Goal: Answer question/provide support

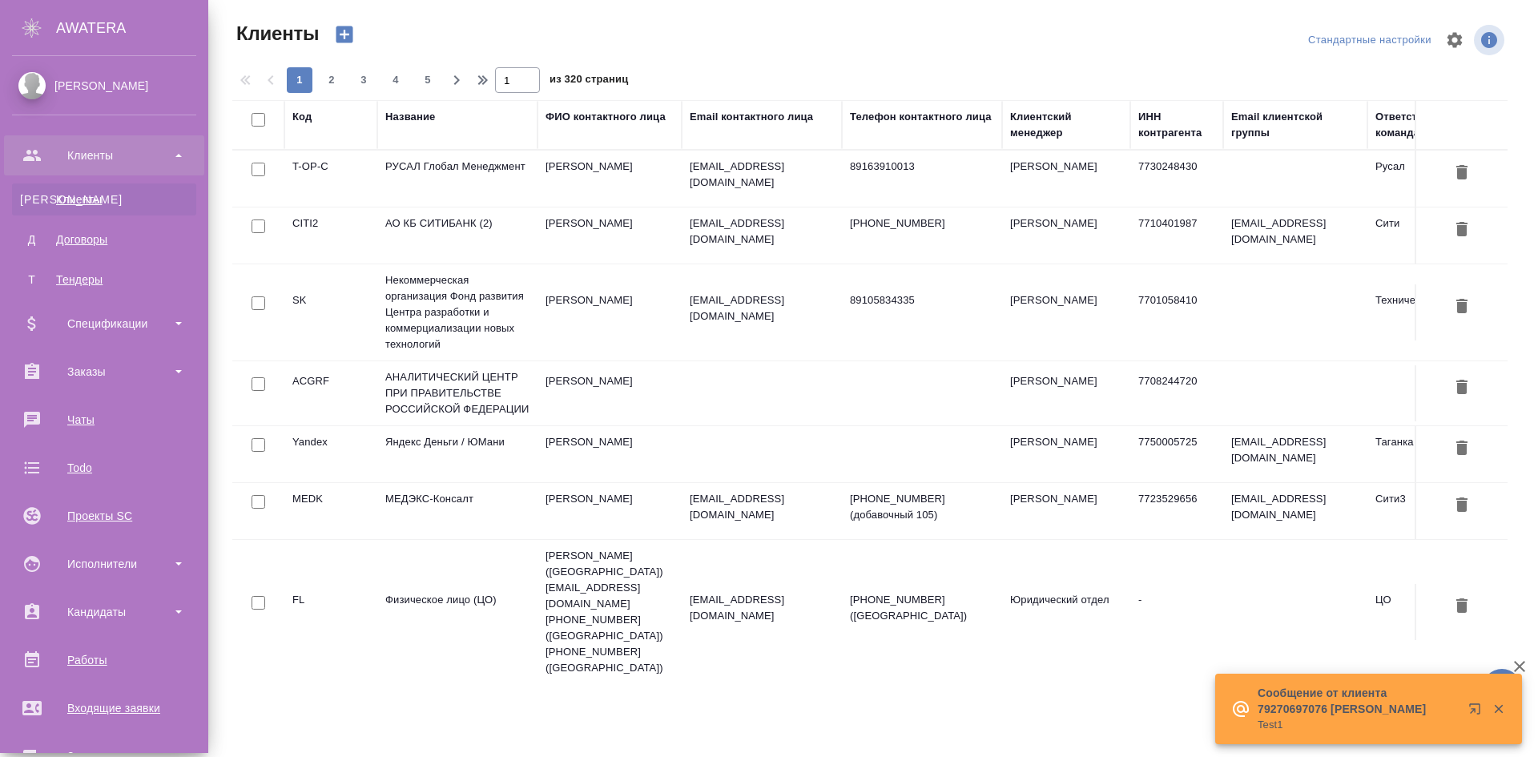
select select "RU"
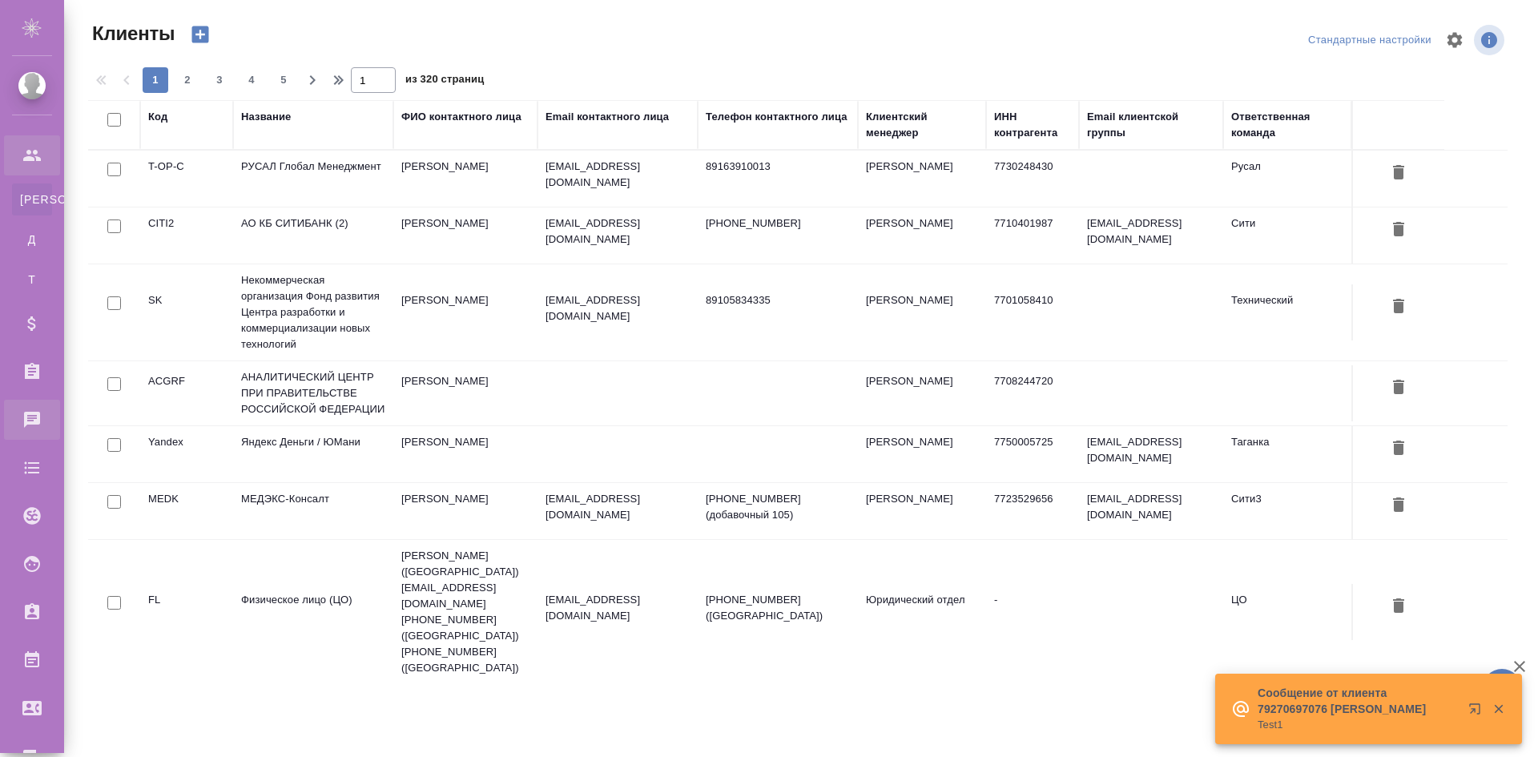
click at [32, 412] on div "Чаты" at bounding box center [12, 420] width 40 height 24
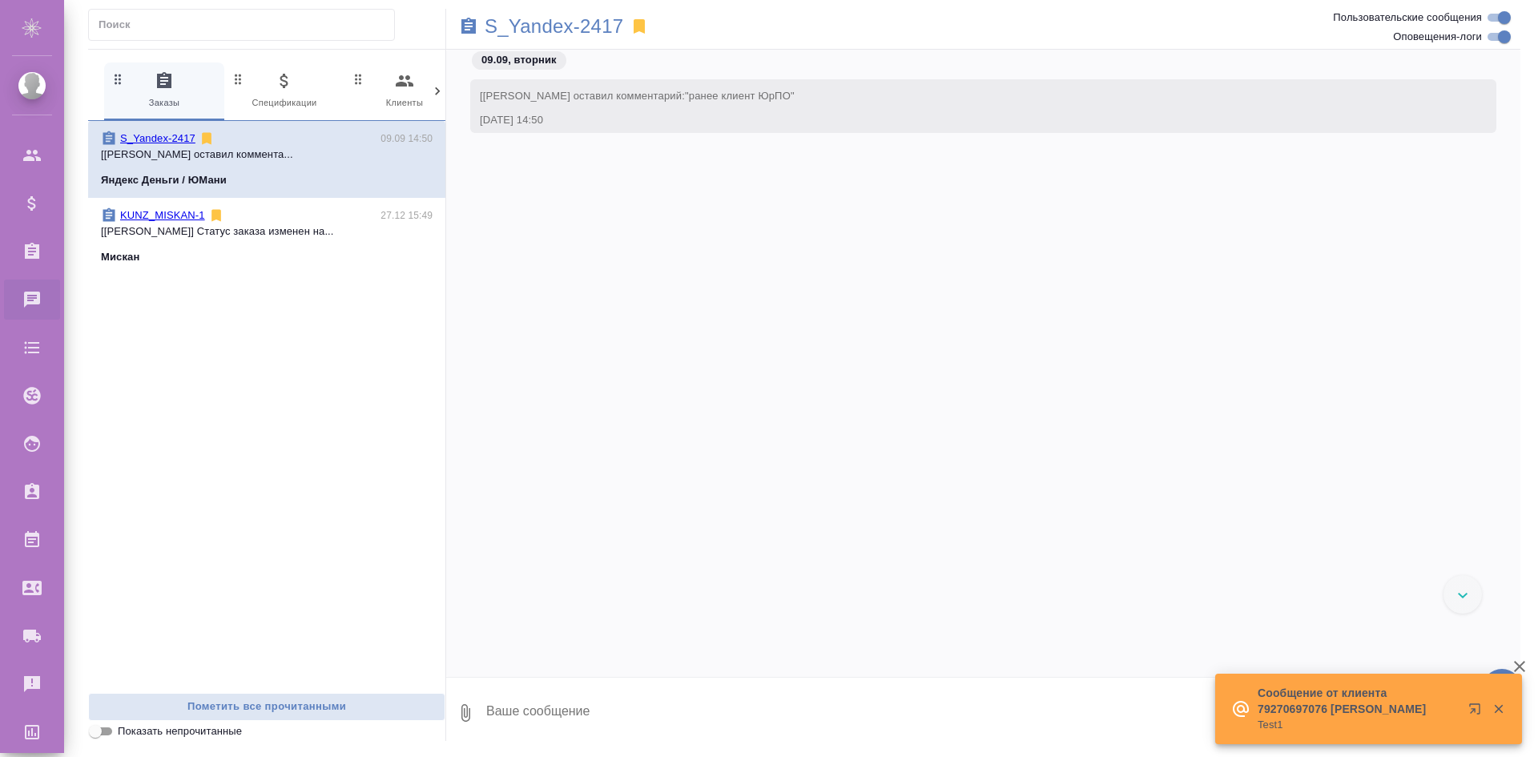
click at [200, 244] on span "KUNZ_MISKAN-1 27.12 15:49 [Веселова Юлия] Статус заказа изменен на... Мискан" at bounding box center [267, 236] width 332 height 58
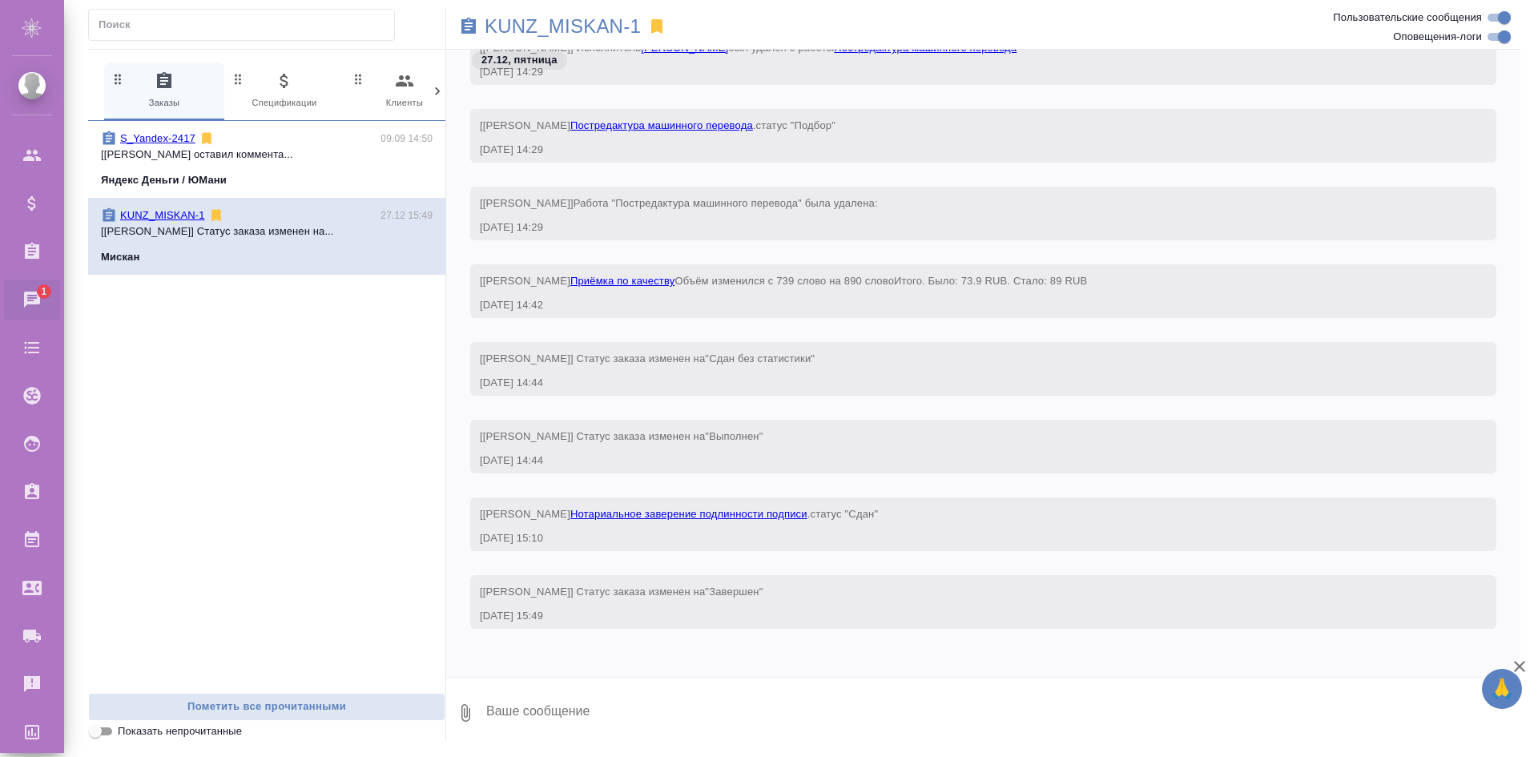
scroll to position [28926, 0]
click at [711, 702] on textarea at bounding box center [1003, 713] width 1036 height 54
type textarea "test"
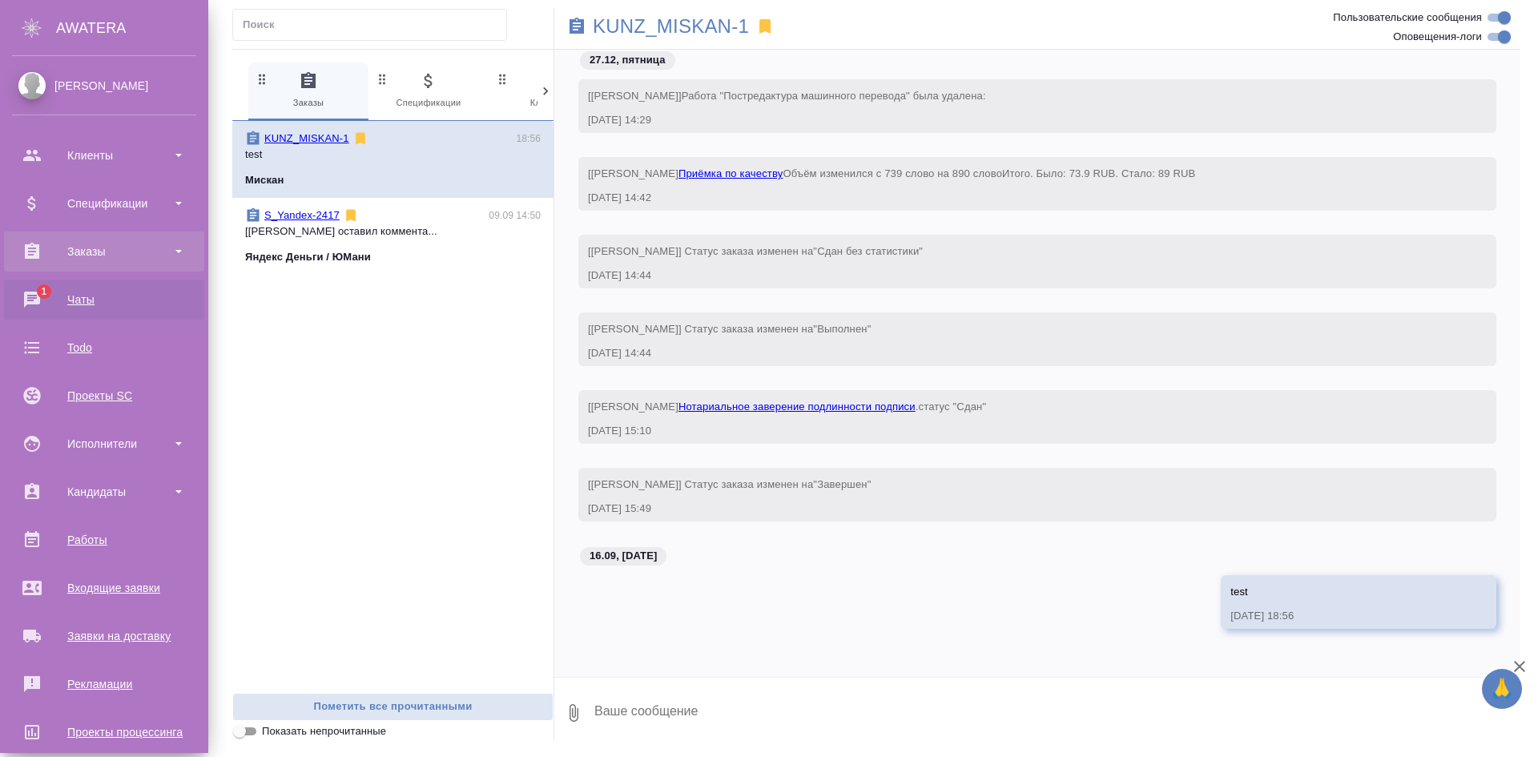
click at [111, 254] on div "Заказы" at bounding box center [104, 252] width 184 height 24
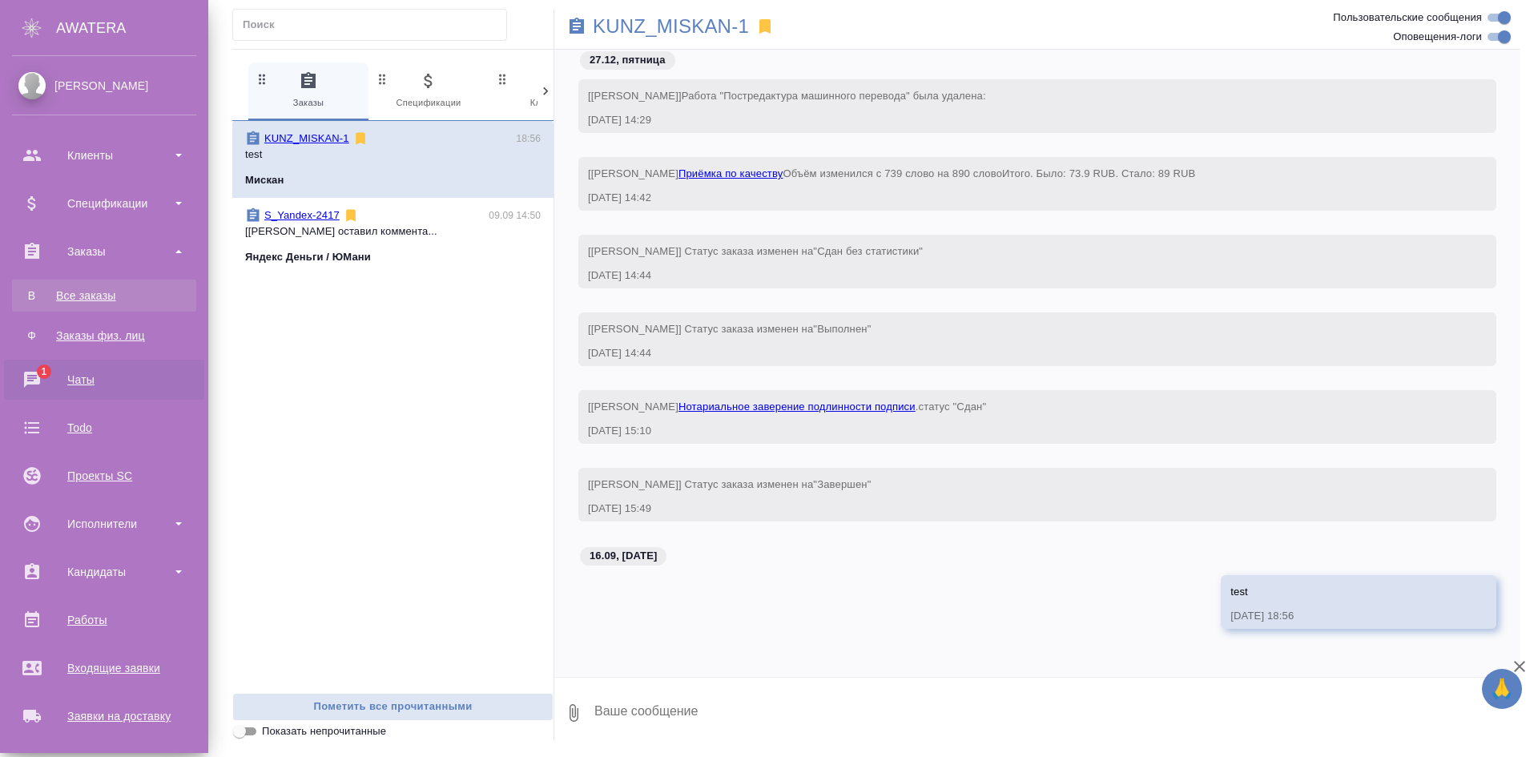
click at [111, 303] on div "Все заказы" at bounding box center [104, 296] width 168 height 16
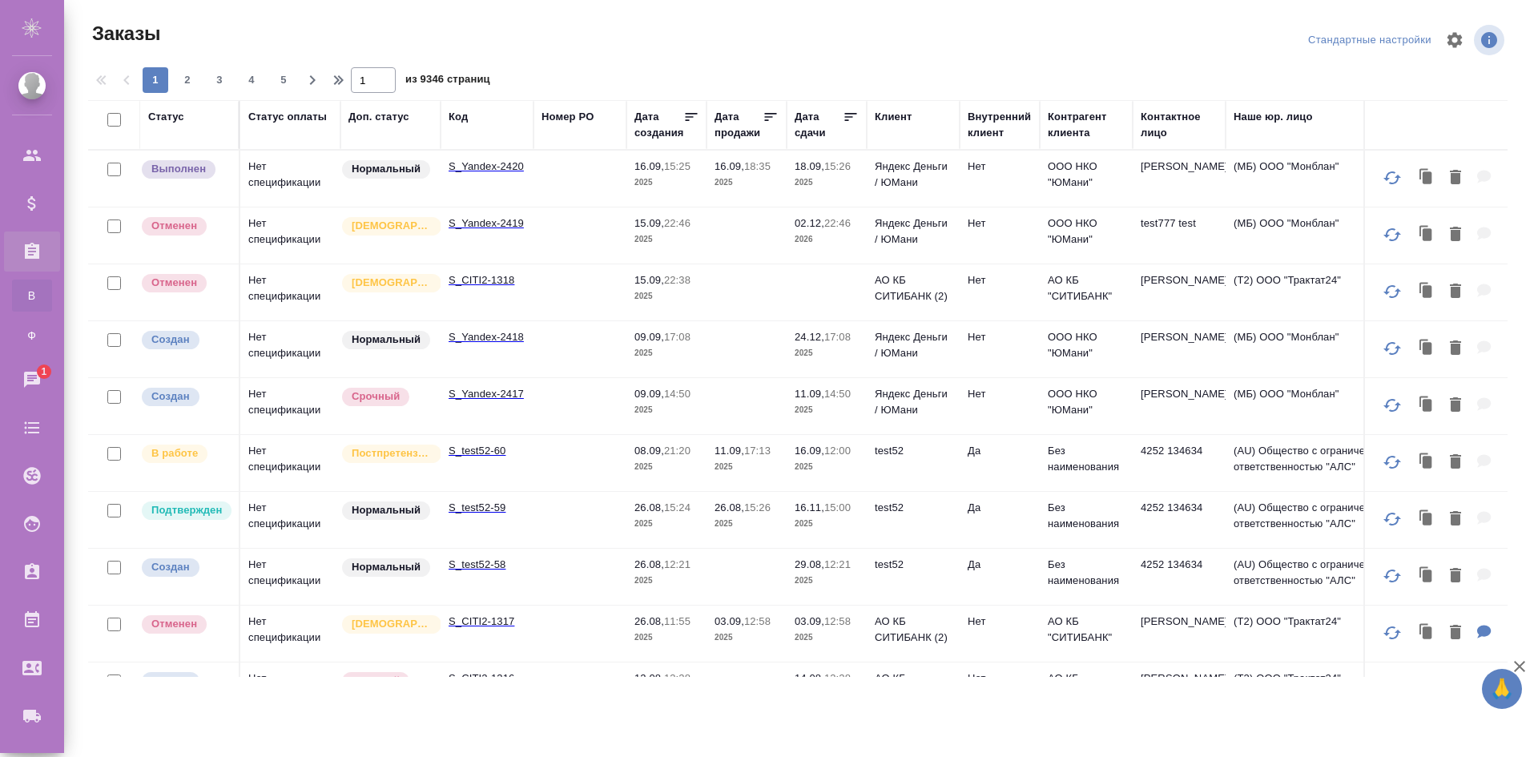
click at [465, 121] on div "Код" at bounding box center [458, 117] width 19 height 16
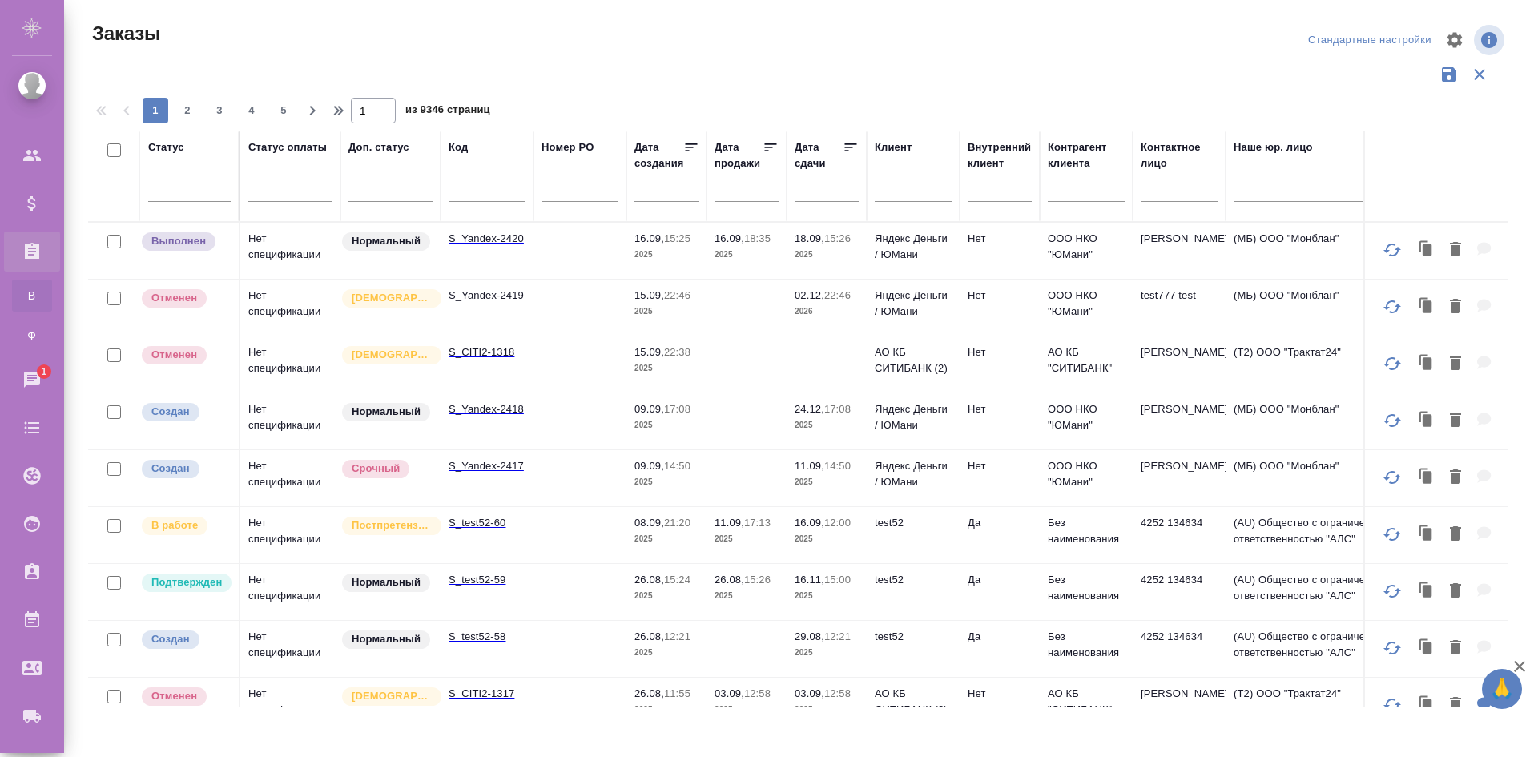
click at [492, 186] on input "text" at bounding box center [487, 192] width 77 height 20
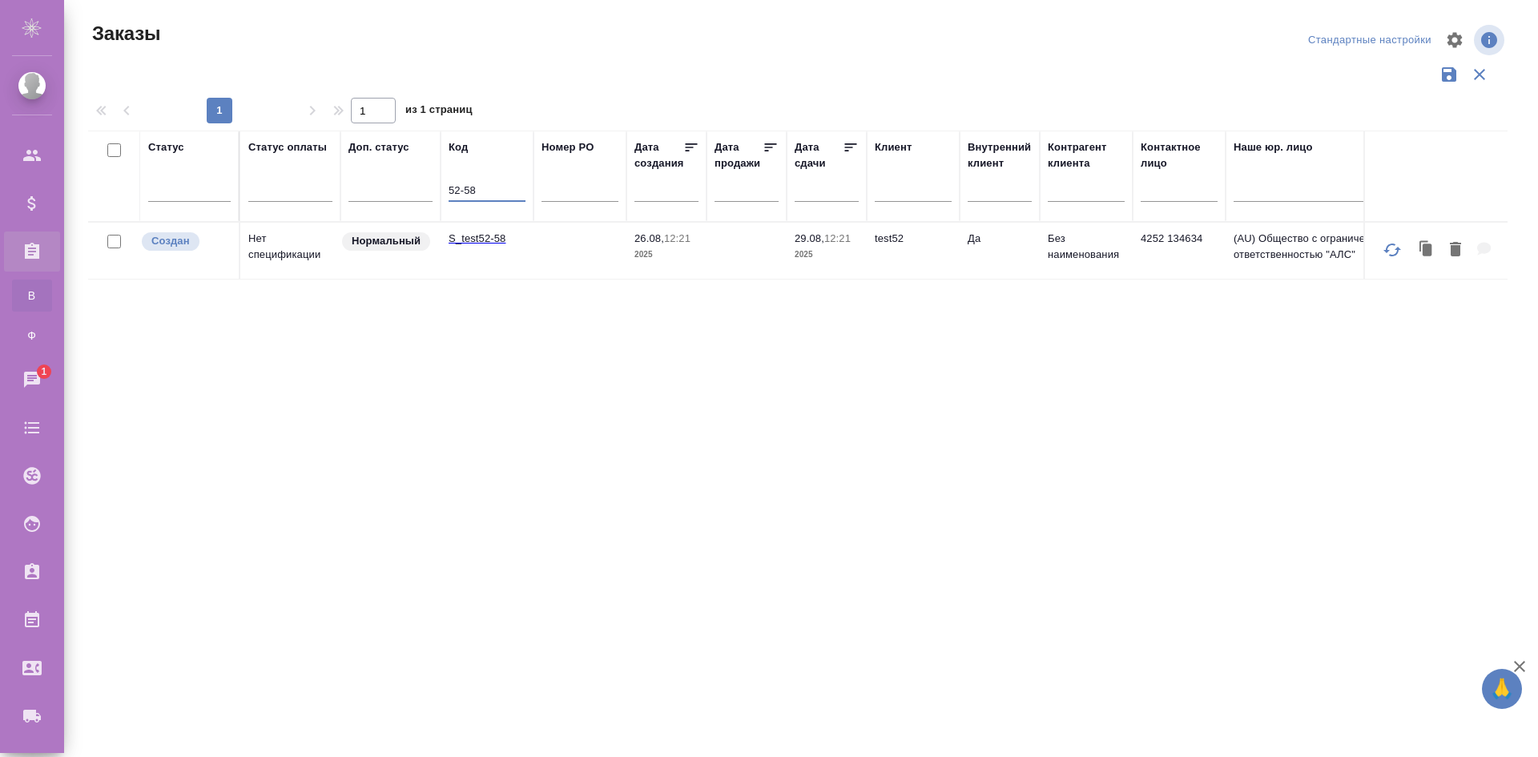
type input "52-58"
click at [573, 229] on td at bounding box center [580, 251] width 93 height 56
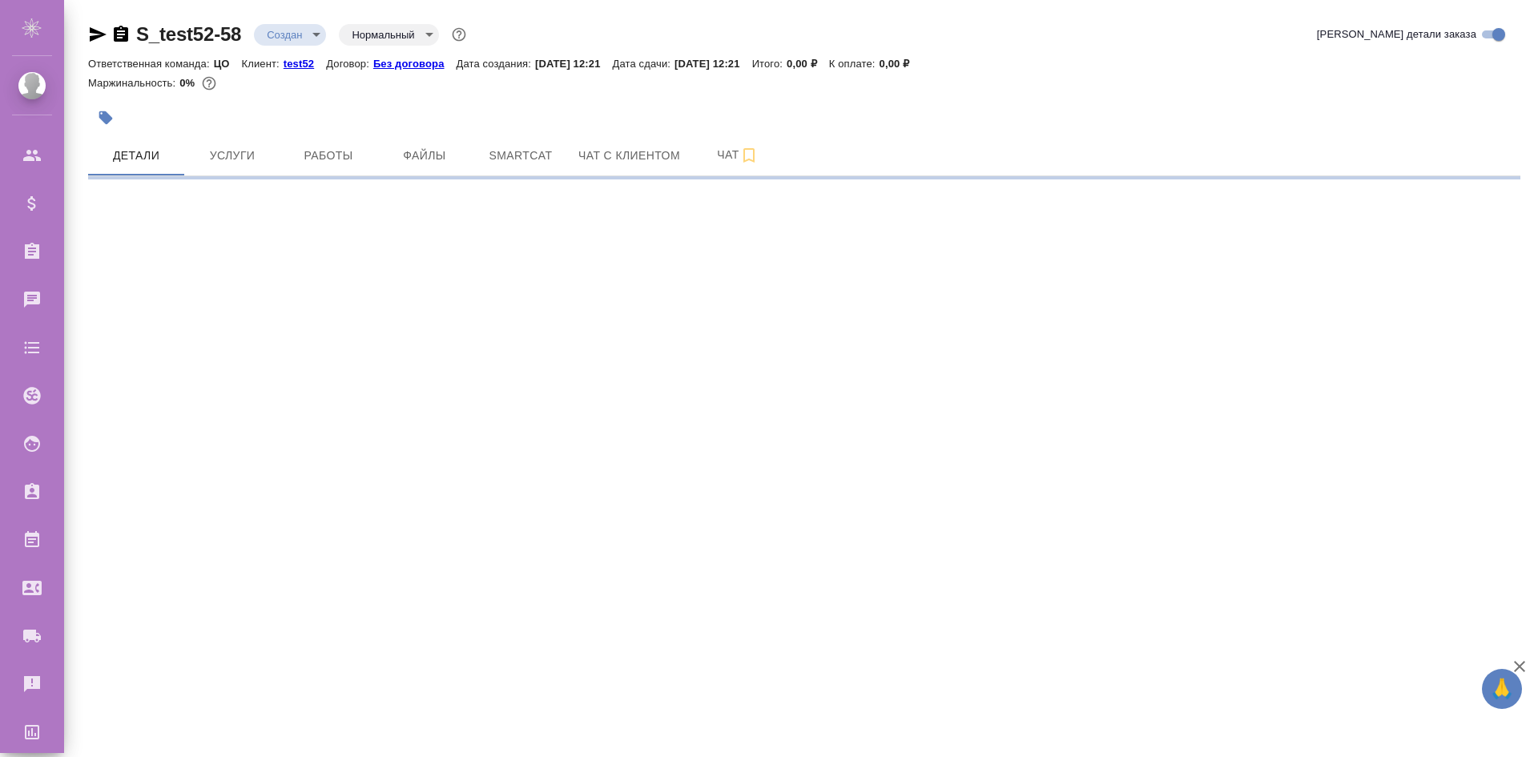
select select "RU"
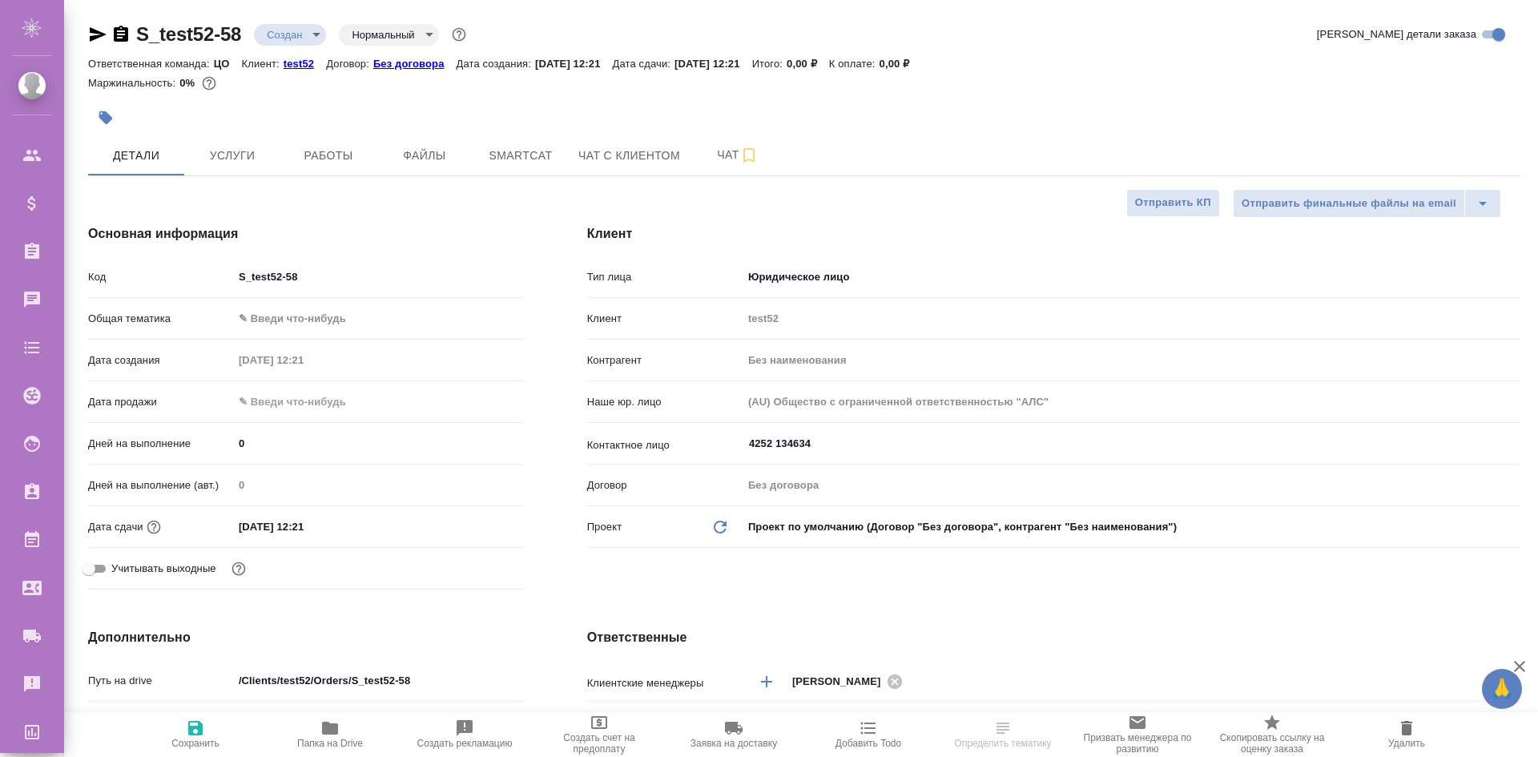
type textarea "x"
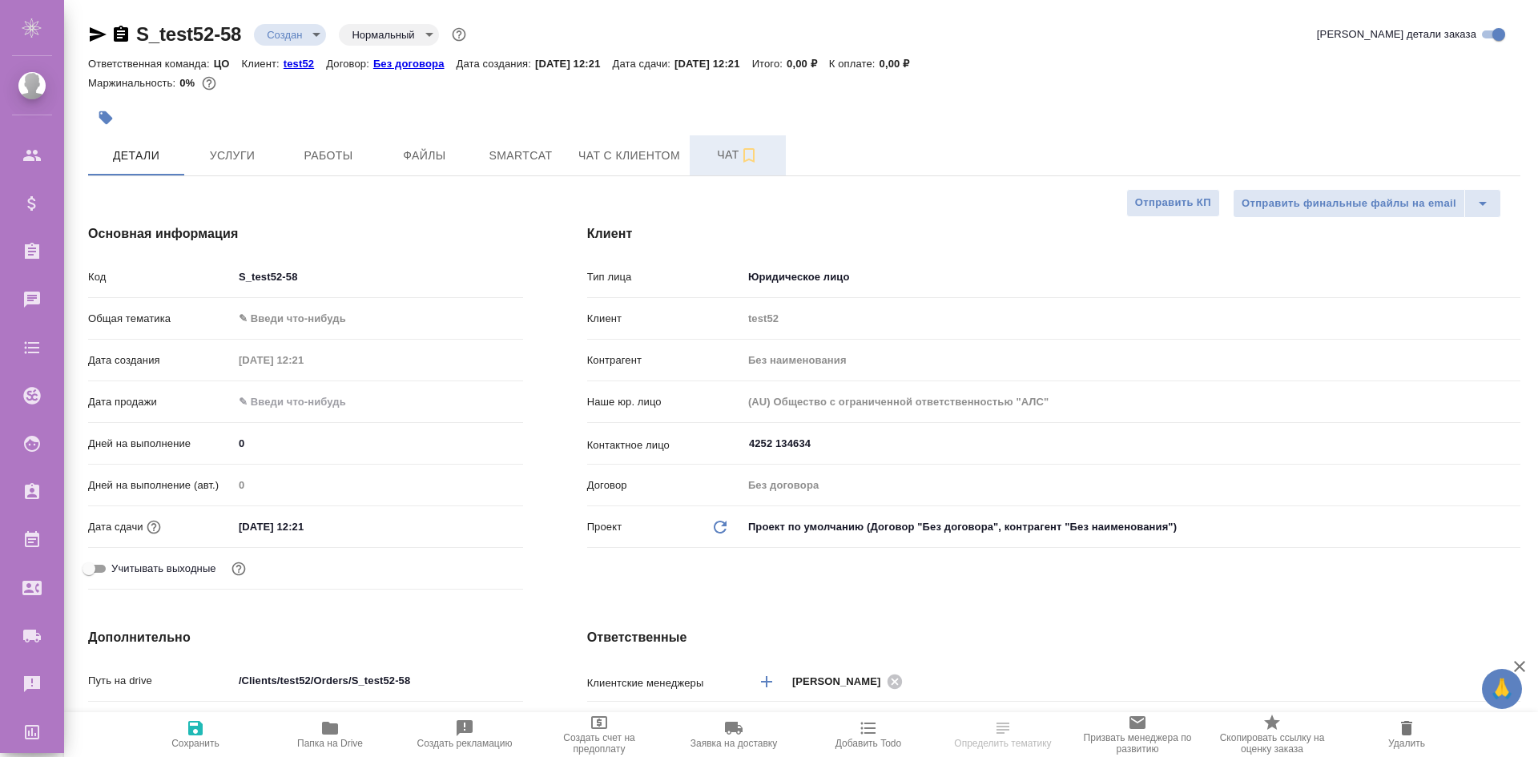
type textarea "x"
click at [709, 154] on span "Чат" at bounding box center [737, 155] width 77 height 20
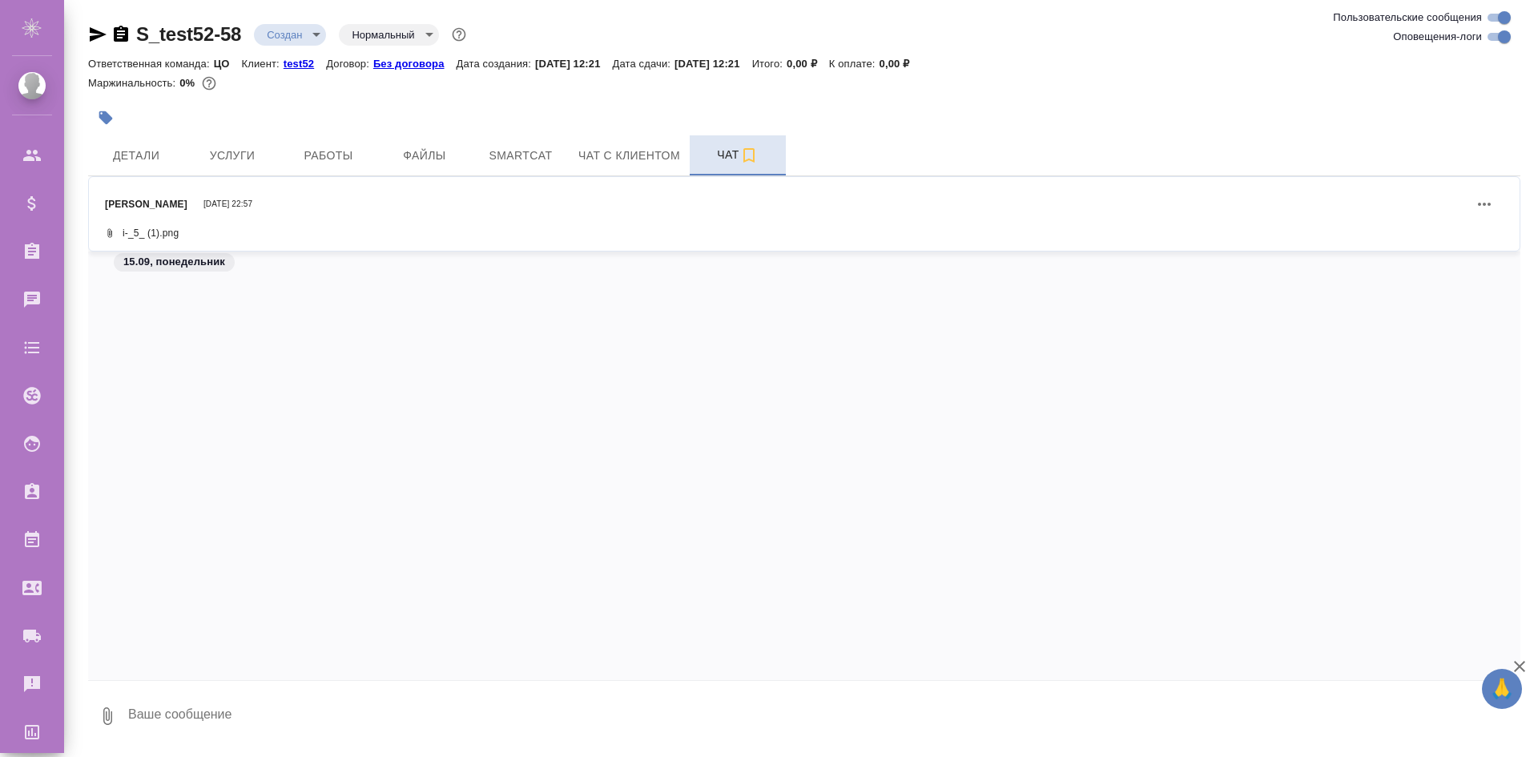
scroll to position [786, 0]
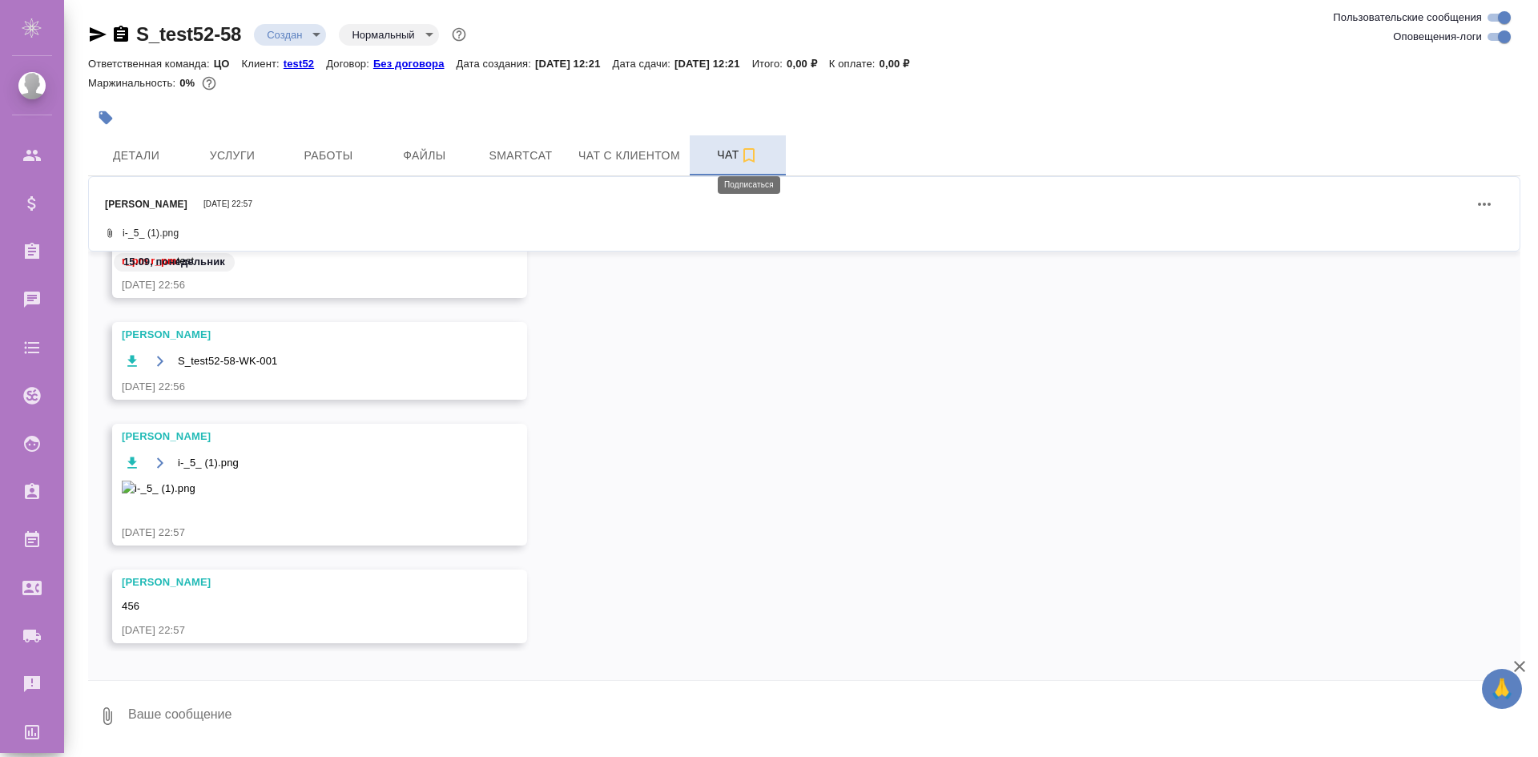
click at [747, 152] on icon "button" at bounding box center [748, 155] width 19 height 19
click at [532, 695] on textarea at bounding box center [824, 716] width 1394 height 54
type textarea "test"
